Goal: Check status: Check status

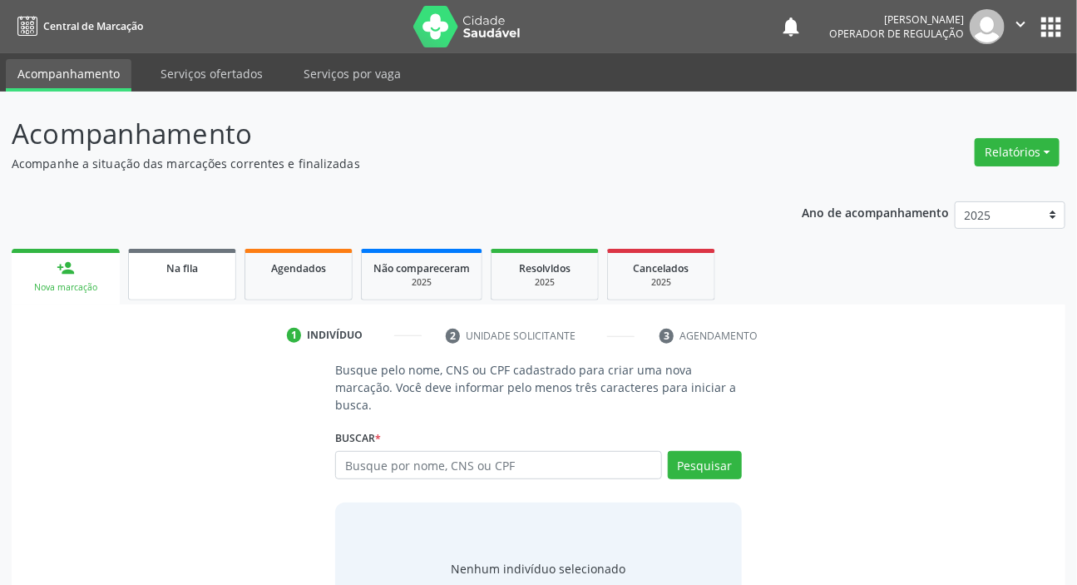
click at [200, 293] on link "Na fila" at bounding box center [182, 275] width 108 height 52
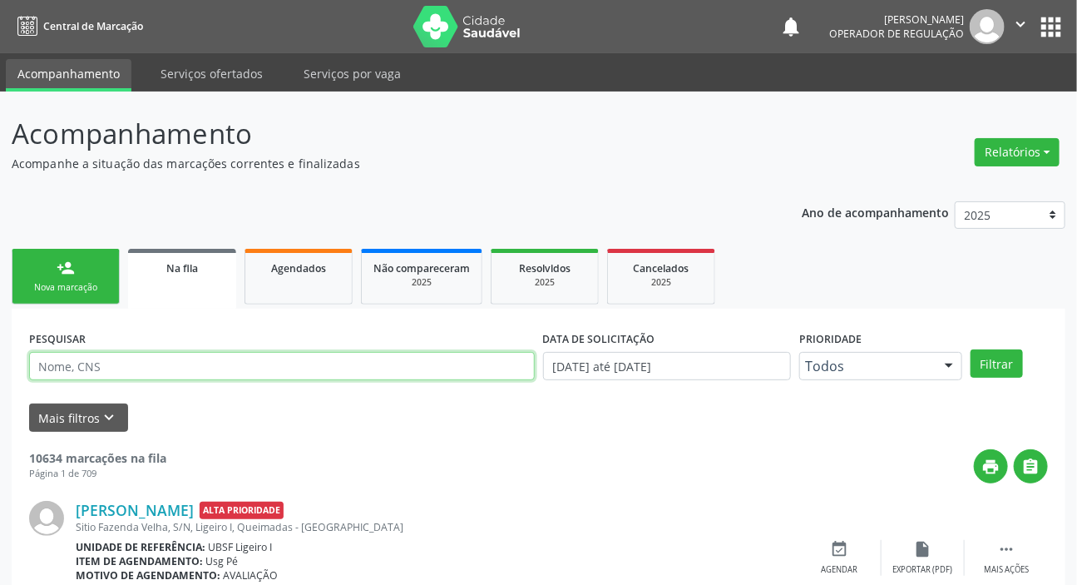
click at [187, 365] on input "text" at bounding box center [282, 366] width 506 height 28
paste input "708 4052 1671 3162"
type input "708 4052 1671 3162"
click at [970, 349] on button "Filtrar" at bounding box center [996, 363] width 52 height 28
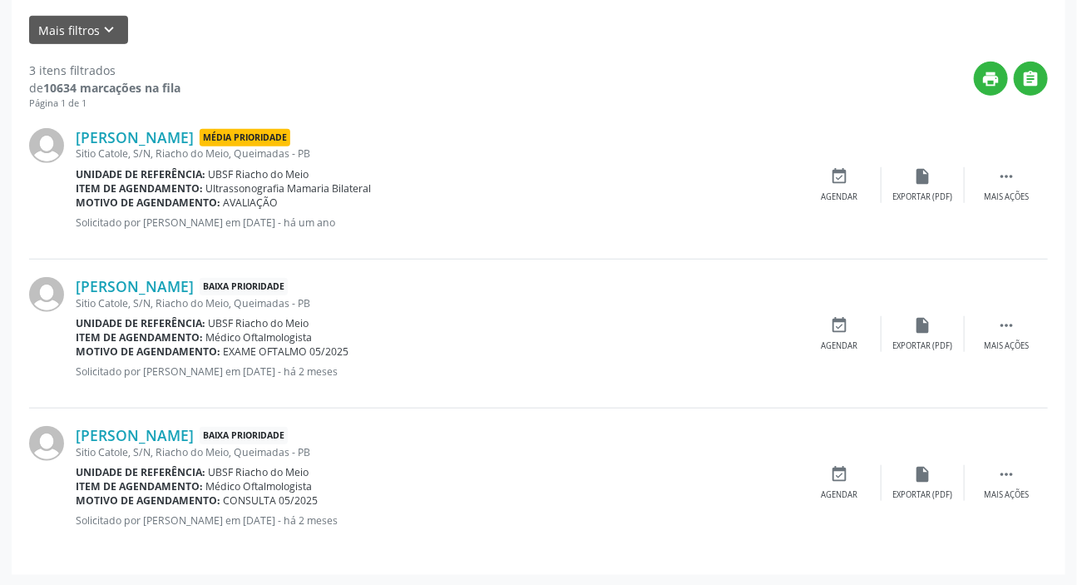
scroll to position [9, 0]
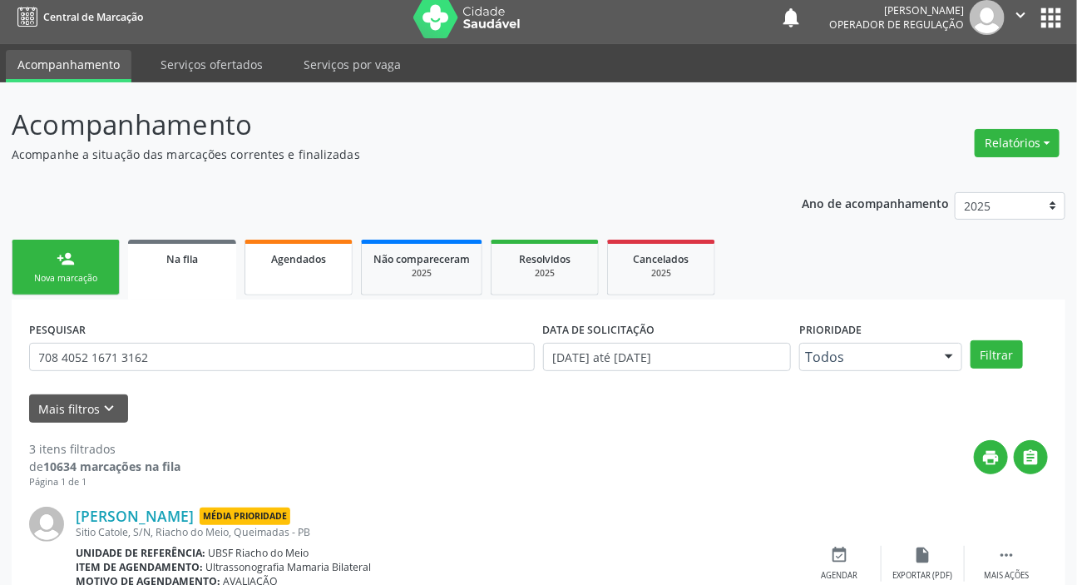
click at [308, 288] on link "Agendados" at bounding box center [298, 267] width 108 height 56
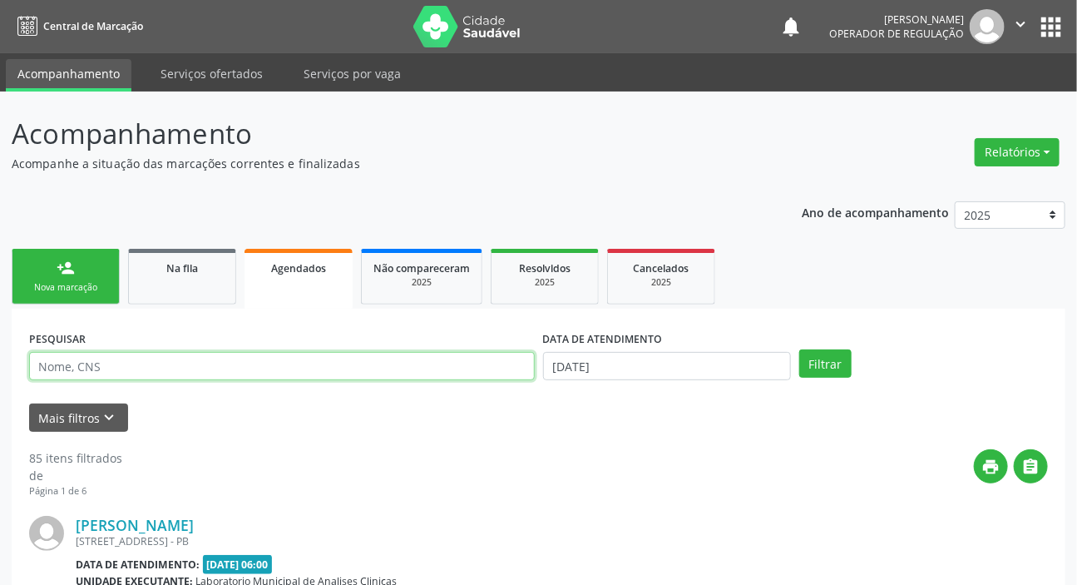
click at [284, 366] on input "text" at bounding box center [282, 366] width 506 height 28
paste input "708 4052 1671 3162"
type input "708 4052 1671 3162"
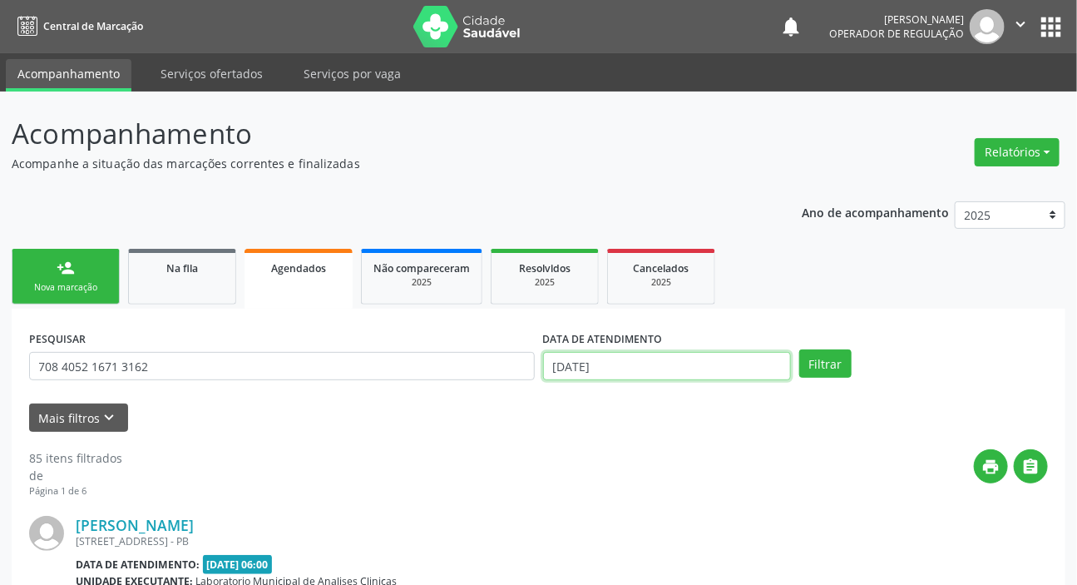
click at [579, 364] on input "[DATE]" at bounding box center [667, 366] width 249 height 28
click at [841, 360] on button "Filtrar" at bounding box center [825, 363] width 52 height 28
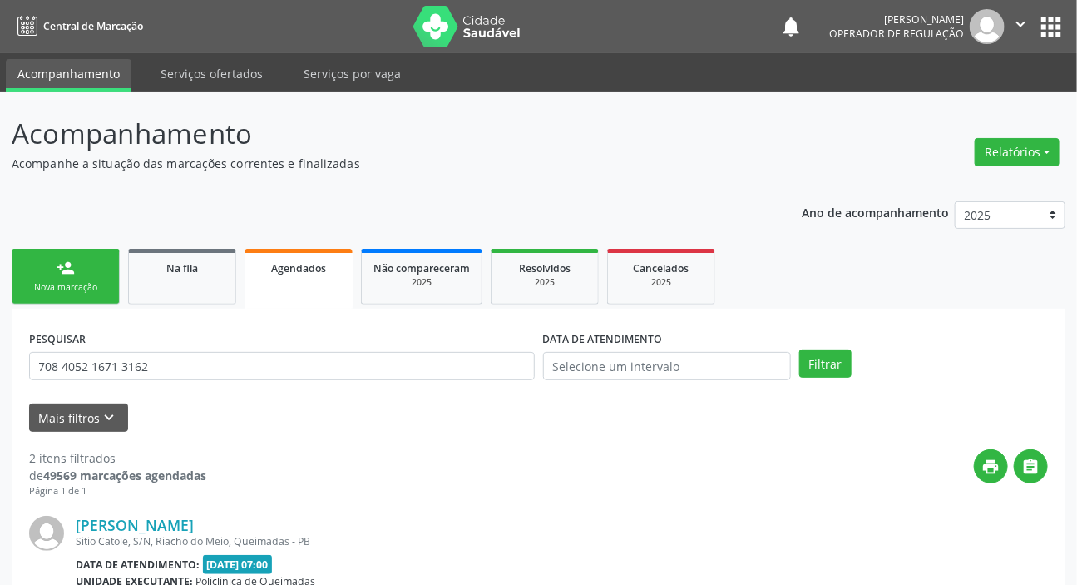
click at [200, 389] on div "PESQUISAR 708 4052 1671 3162" at bounding box center [282, 358] width 514 height 65
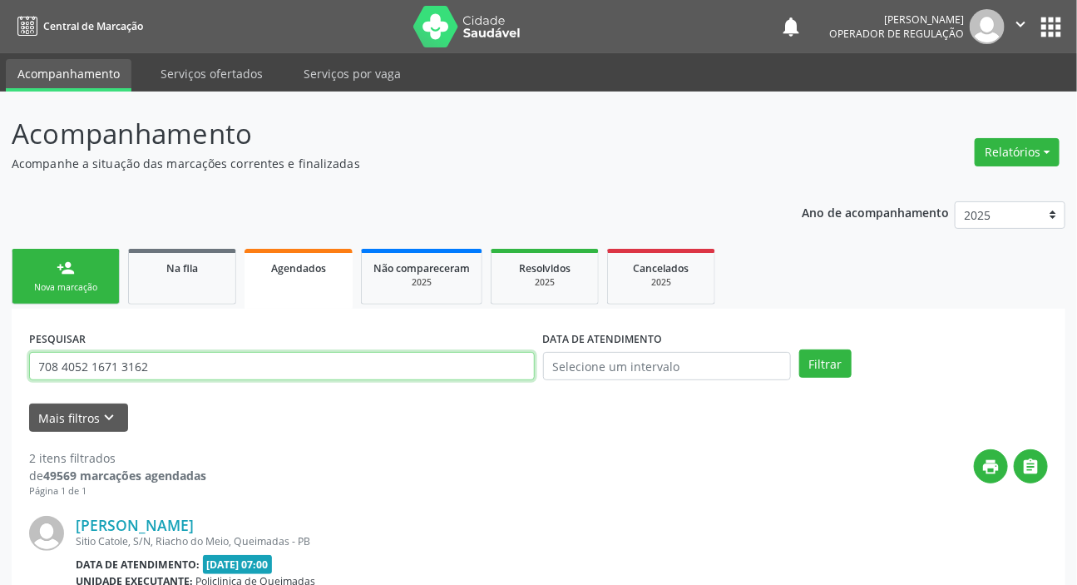
click at [210, 357] on input "708 4052 1671 3162" at bounding box center [282, 366] width 506 height 28
type input "898005935364192"
click at [799, 349] on button "Filtrar" at bounding box center [825, 363] width 52 height 28
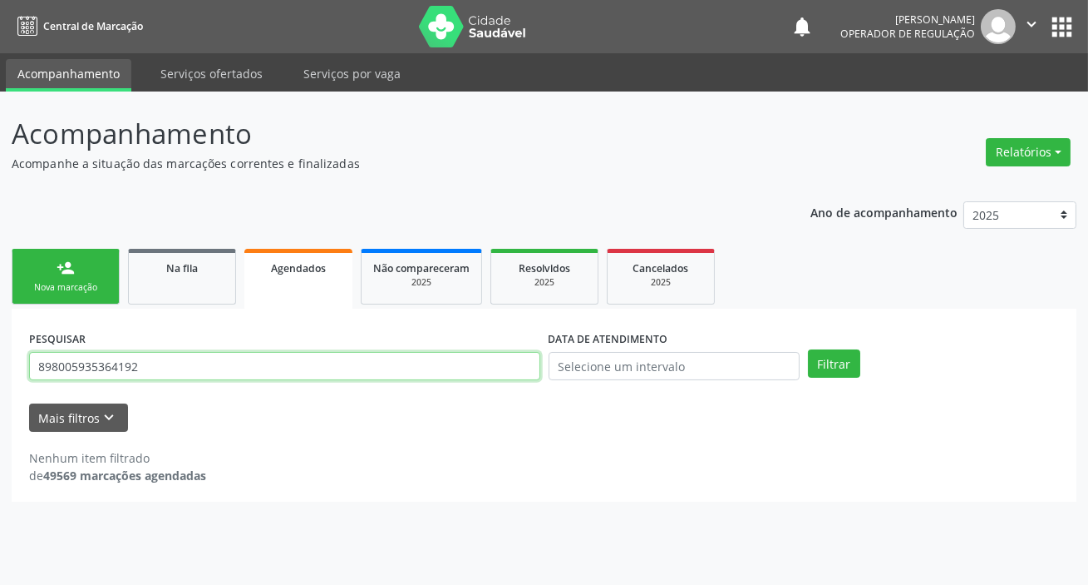
click at [124, 371] on input "898005935364192" at bounding box center [284, 366] width 511 height 28
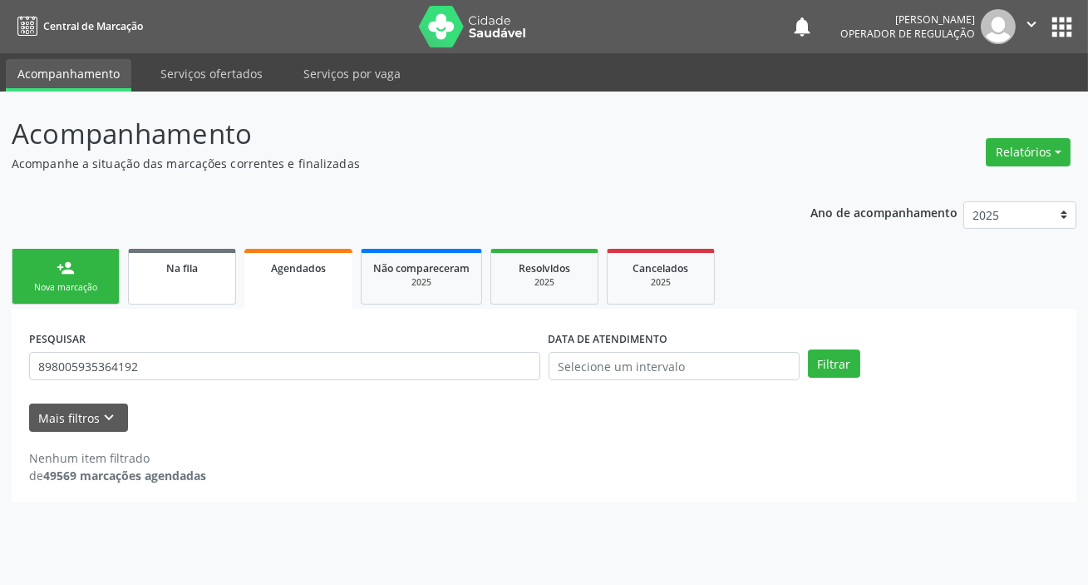
click at [207, 264] on div "Na fila" at bounding box center [182, 267] width 83 height 17
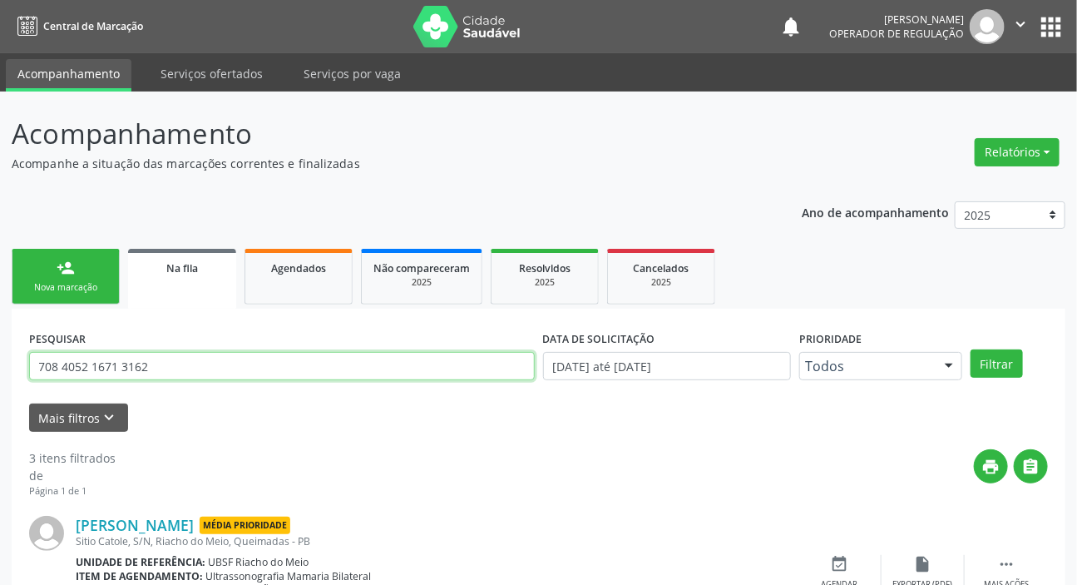
click at [233, 376] on input "708 4052 1671 3162" at bounding box center [282, 366] width 506 height 28
paste input "89800593536419"
click at [970, 349] on button "Filtrar" at bounding box center [996, 363] width 52 height 28
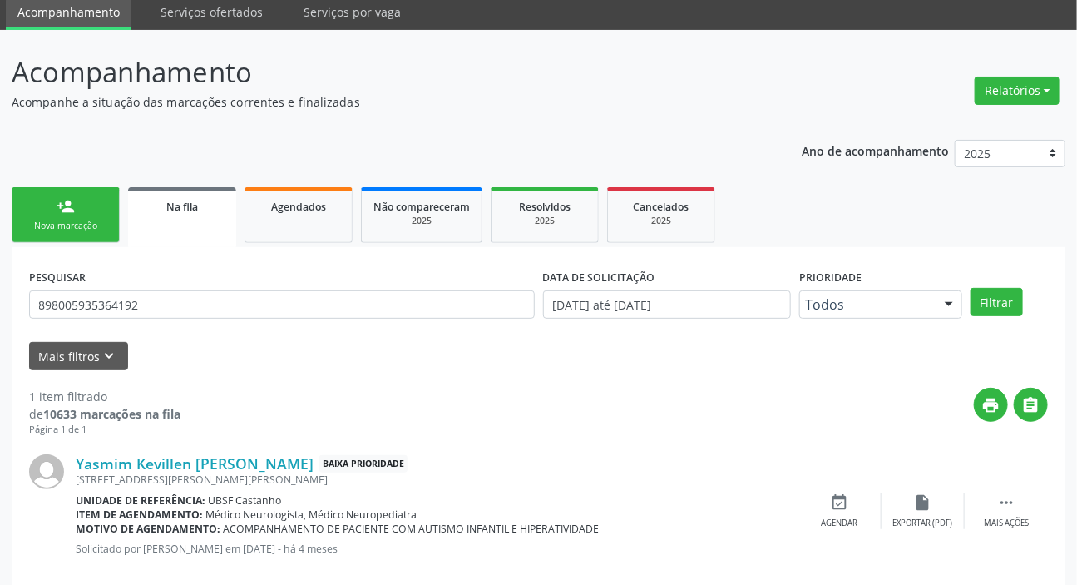
scroll to position [90, 0]
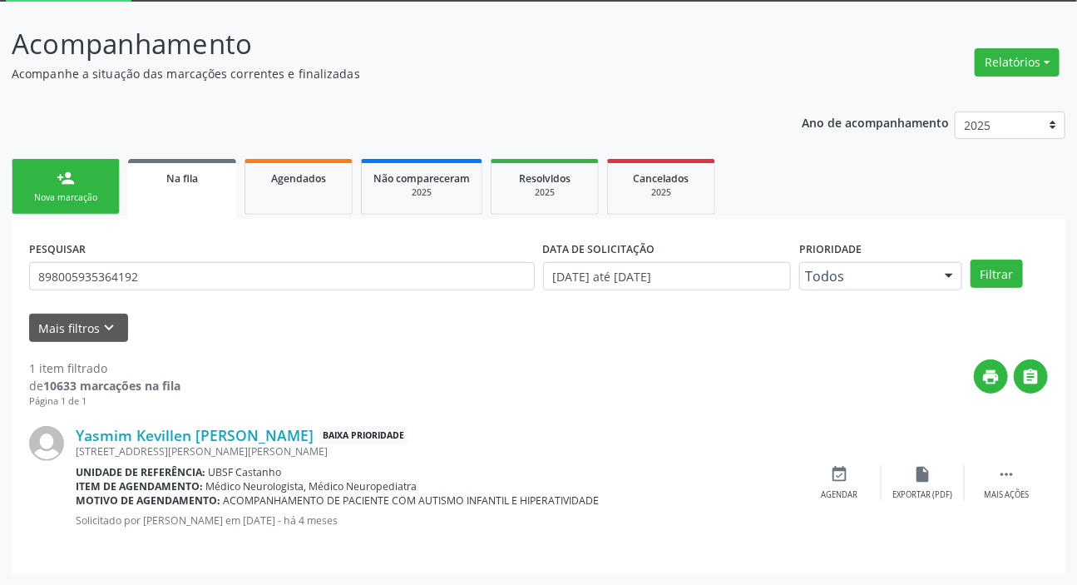
drag, startPoint x: 71, startPoint y: 431, endPoint x: 291, endPoint y: 435, distance: 220.4
click at [291, 435] on div "Yasmim Kevillen [PERSON_NAME] Baixa Prioridade [STREET_ADDRESS][PERSON_NAME][PE…" at bounding box center [538, 482] width 1019 height 148
copy div "Yasmim Kevillen [PERSON_NAME]"
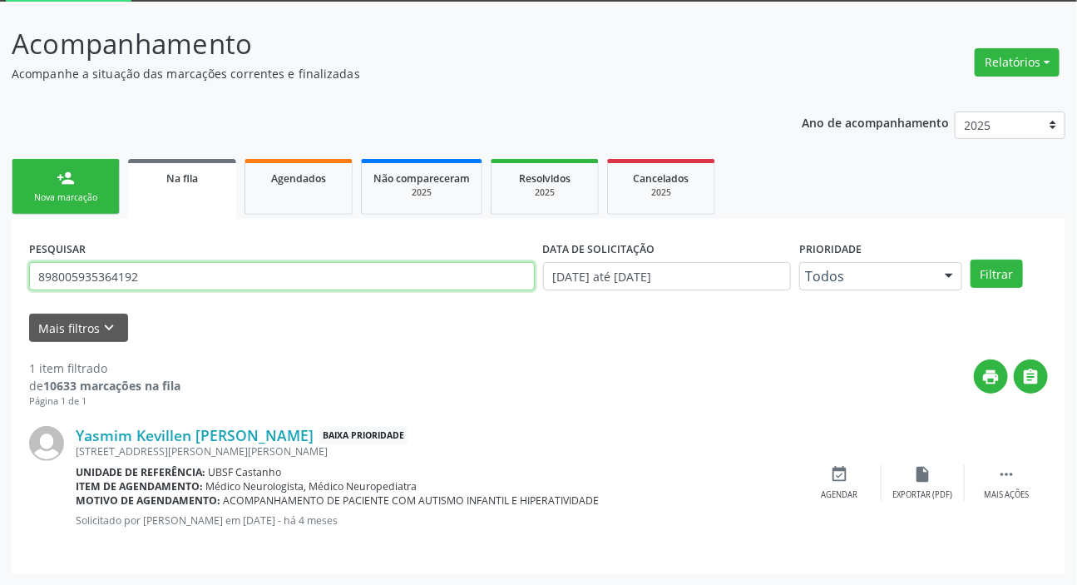
click at [128, 277] on input "898005935364192" at bounding box center [282, 276] width 506 height 28
click at [195, 282] on input "898005935364192" at bounding box center [282, 276] width 506 height 28
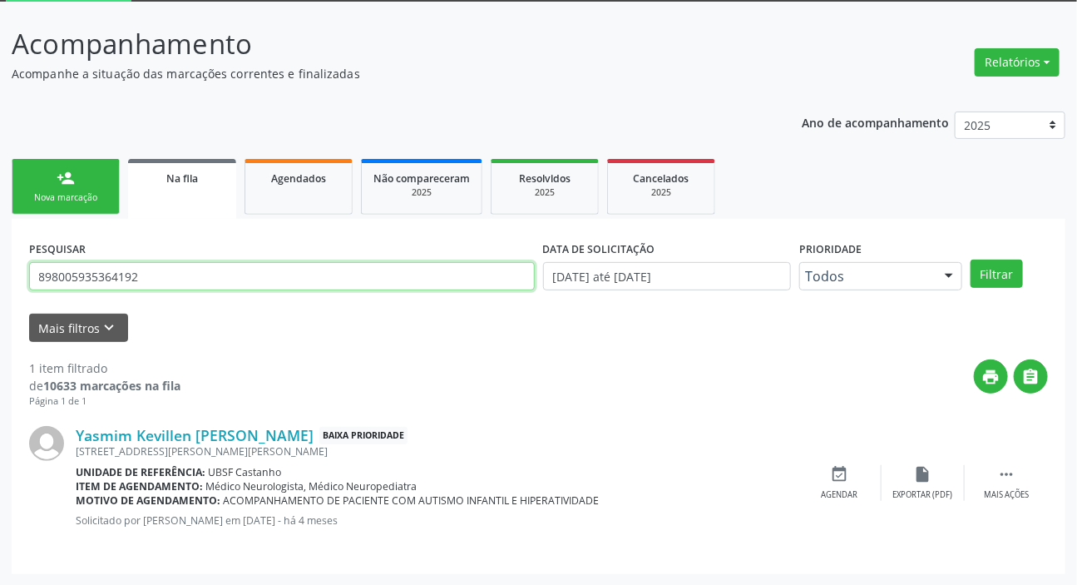
click at [195, 282] on input "898005935364192" at bounding box center [282, 276] width 506 height 28
type input "4"
type input "705608411451615"
click at [970, 259] on button "Filtrar" at bounding box center [996, 273] width 52 height 28
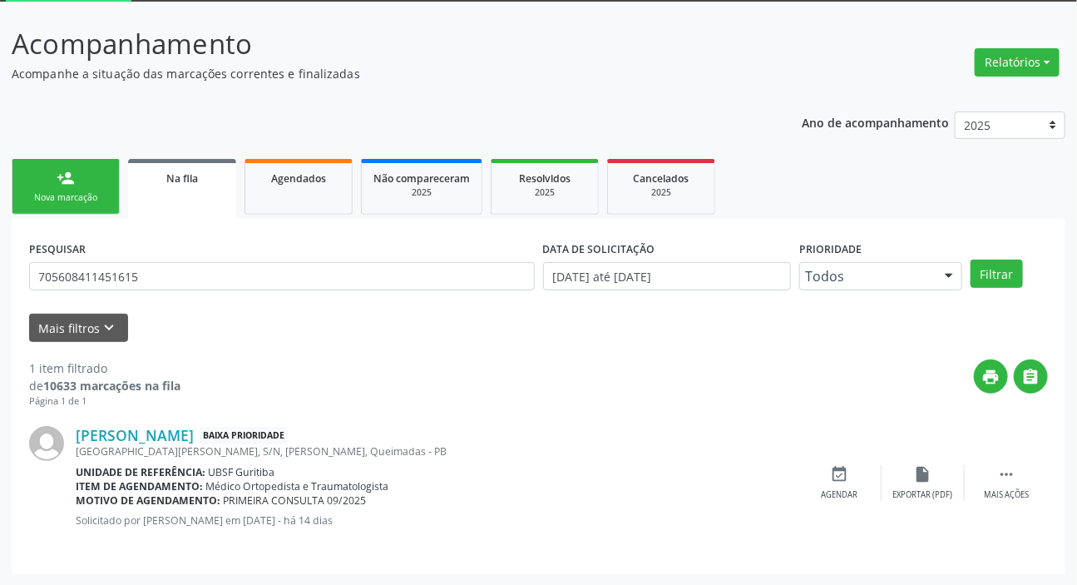
click at [524, 565] on div "PESQUISAR 705608411451615 DATA DE SOLICITAÇÃO [DATE] até [DATE] Prioridade Todo…" at bounding box center [538, 396] width 1053 height 355
click at [670, 26] on p "Acompanhamento" at bounding box center [381, 44] width 738 height 42
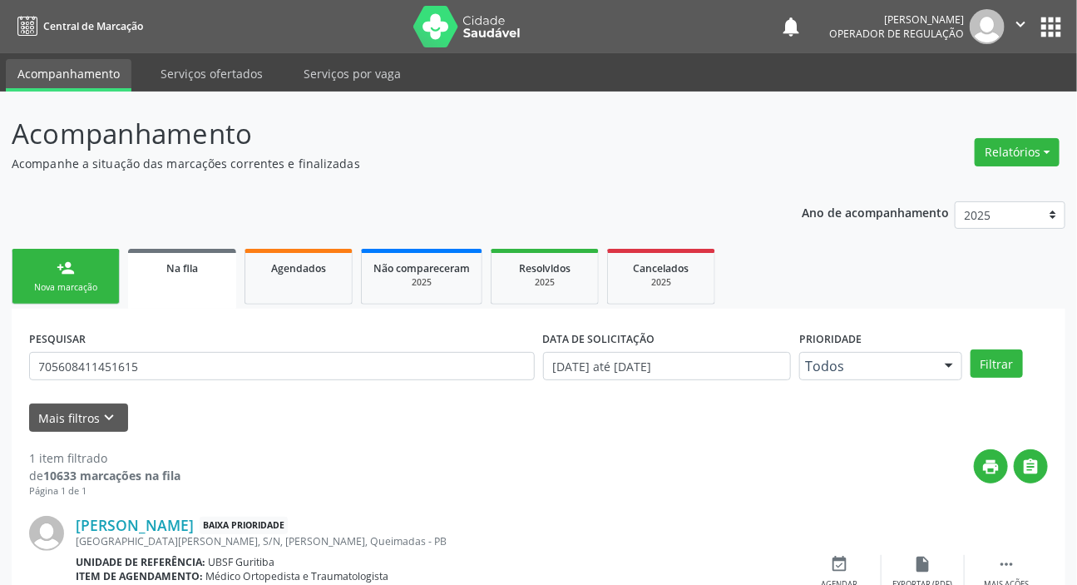
scroll to position [0, 0]
click at [1053, 43] on div "notifications [PERSON_NAME] Operador de regulação  Configurações Sair apps" at bounding box center [922, 26] width 286 height 35
click at [1053, 27] on button "apps" at bounding box center [1050, 26] width 29 height 29
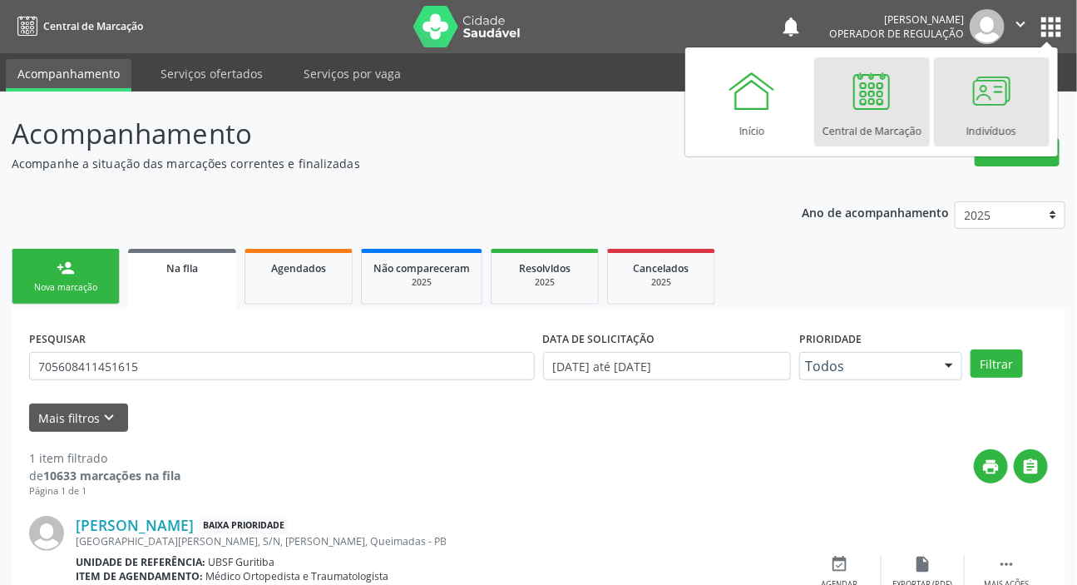
click at [979, 108] on div at bounding box center [991, 91] width 50 height 50
